Goal: Transaction & Acquisition: Obtain resource

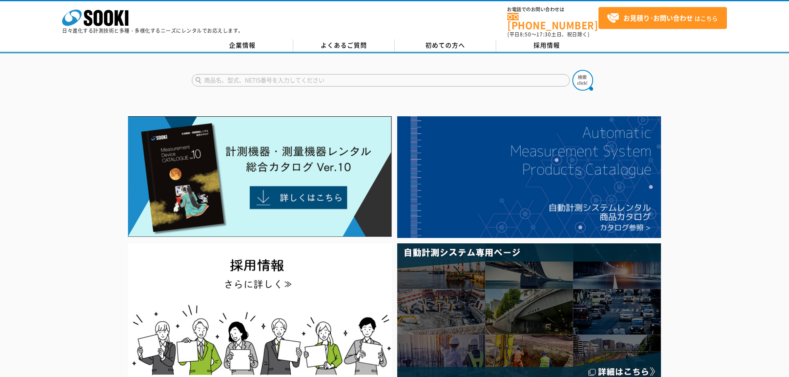
click at [253, 82] on form at bounding box center [395, 81] width 406 height 23
click at [254, 76] on input "text" at bounding box center [381, 80] width 378 height 12
type input "AP20"
click at [572, 70] on button at bounding box center [582, 80] width 21 height 21
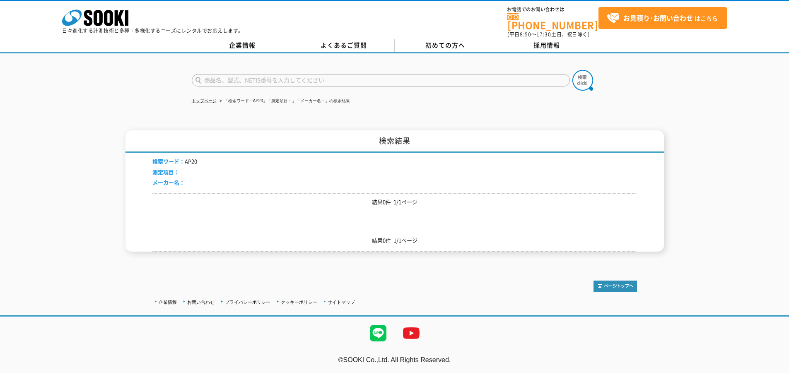
click at [257, 79] on input "text" at bounding box center [381, 80] width 378 height 12
type input "20B"
click at [572, 70] on button at bounding box center [582, 80] width 21 height 21
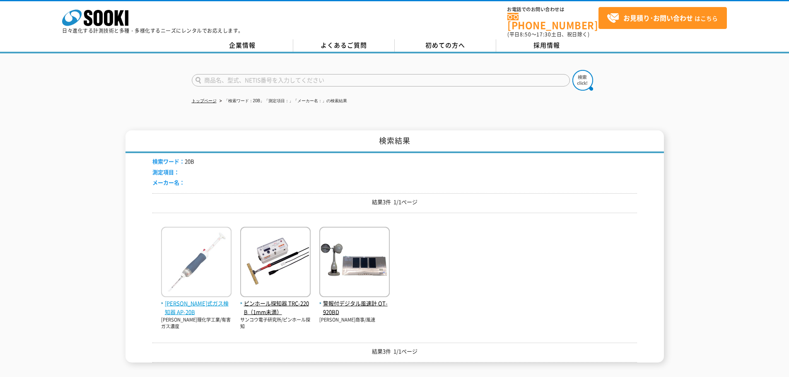
click at [207, 238] on img at bounding box center [196, 263] width 70 height 72
click at [189, 266] on img at bounding box center [196, 263] width 70 height 72
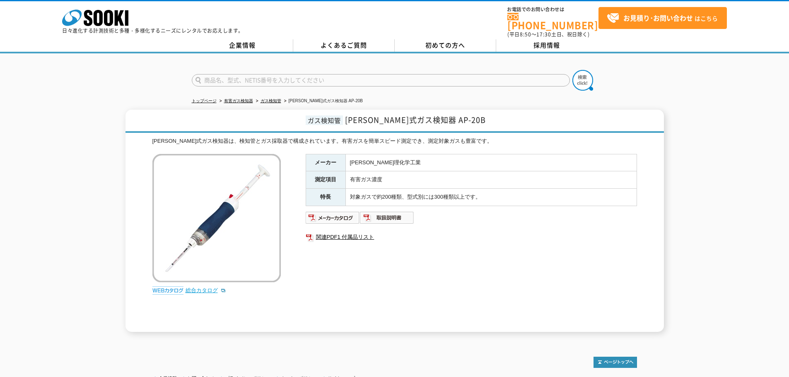
click at [204, 287] on link "総合カタログ" at bounding box center [205, 290] width 41 height 6
